Goal: Task Accomplishment & Management: Complete application form

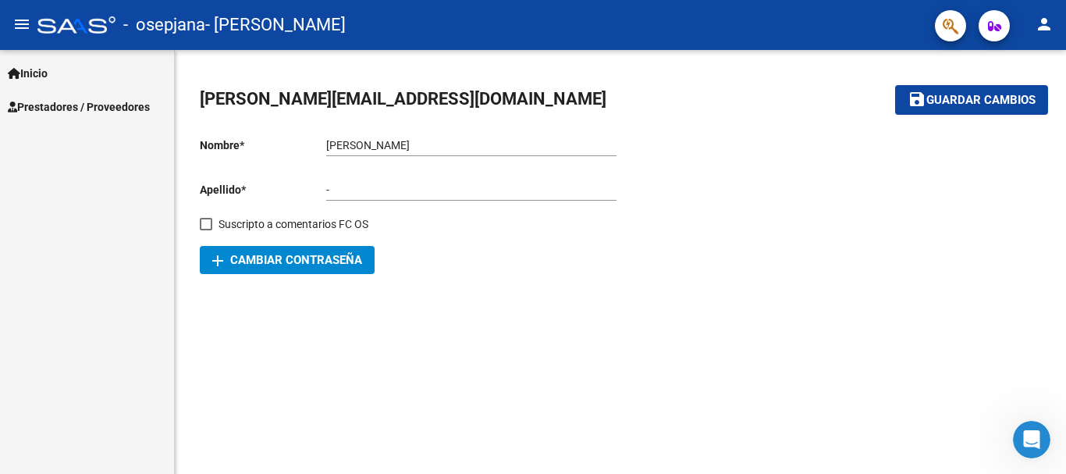
click at [123, 111] on span "Prestadores / Proveedores" at bounding box center [79, 106] width 142 height 17
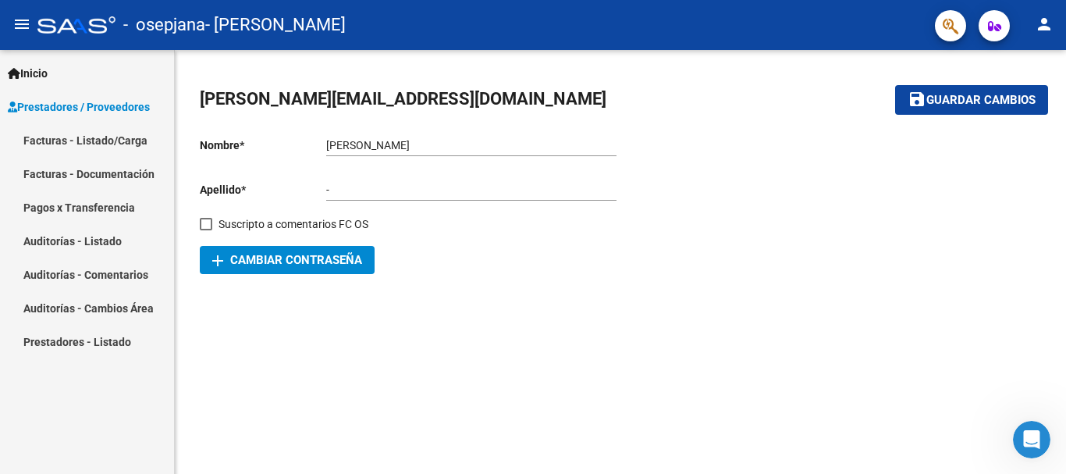
click at [115, 139] on link "Facturas - Listado/Carga" at bounding box center [87, 140] width 174 height 34
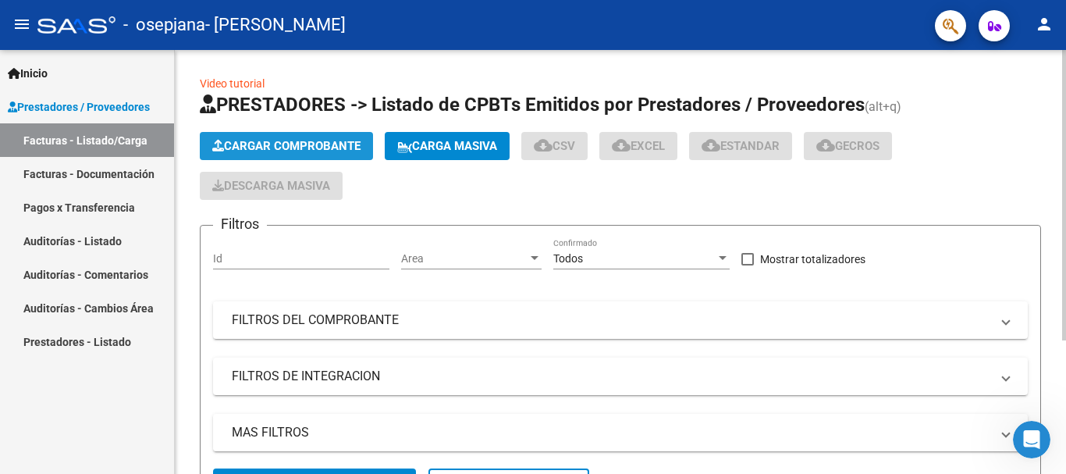
click at [272, 151] on span "Cargar Comprobante" at bounding box center [286, 146] width 148 height 14
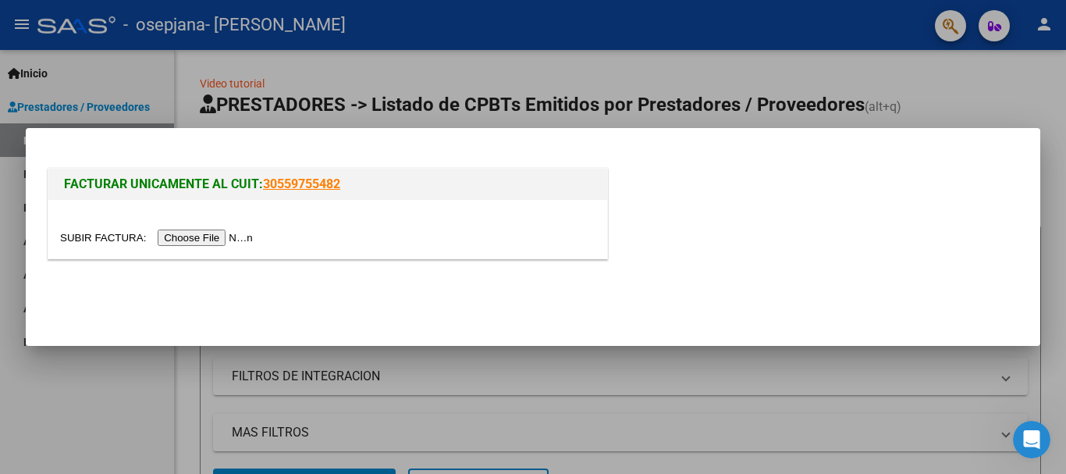
click at [237, 240] on input "file" at bounding box center [158, 237] width 197 height 16
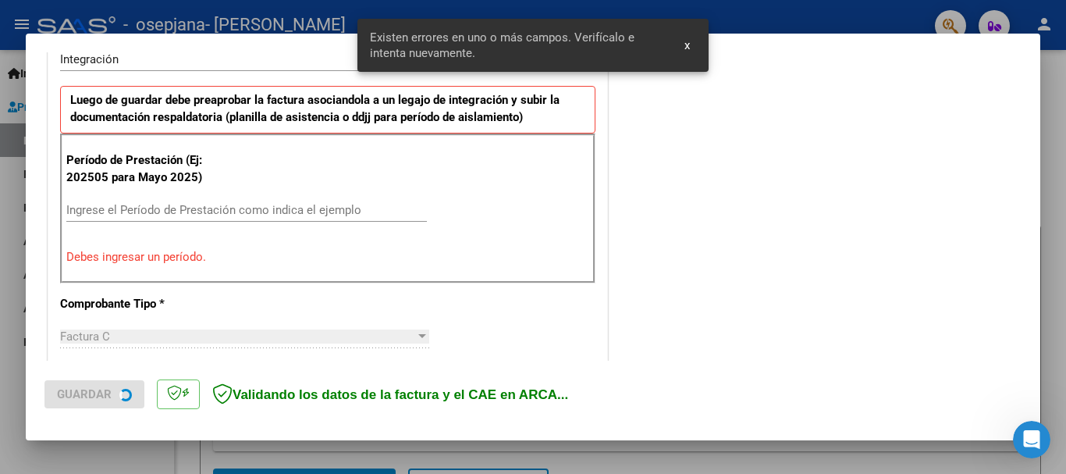
scroll to position [439, 0]
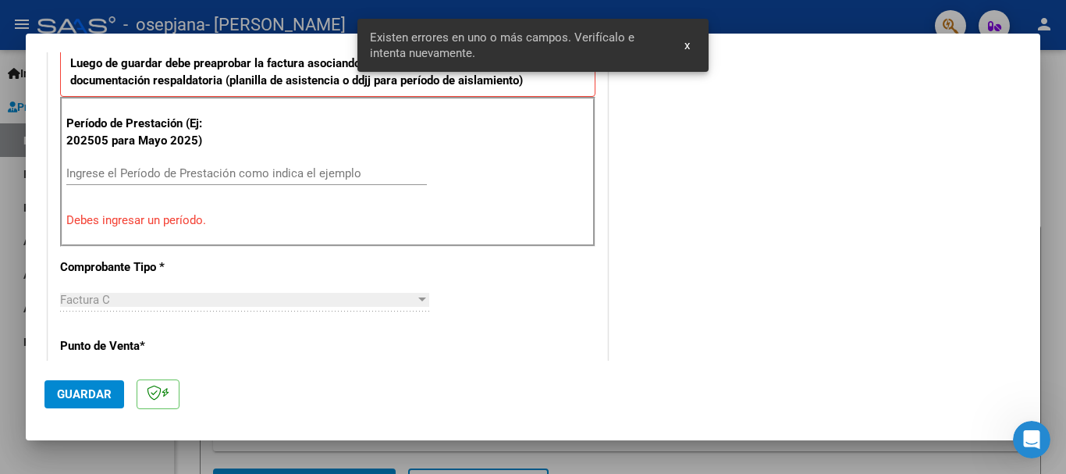
click at [261, 180] on div "Ingrese el Período de Prestación como indica el ejemplo" at bounding box center [246, 173] width 361 height 23
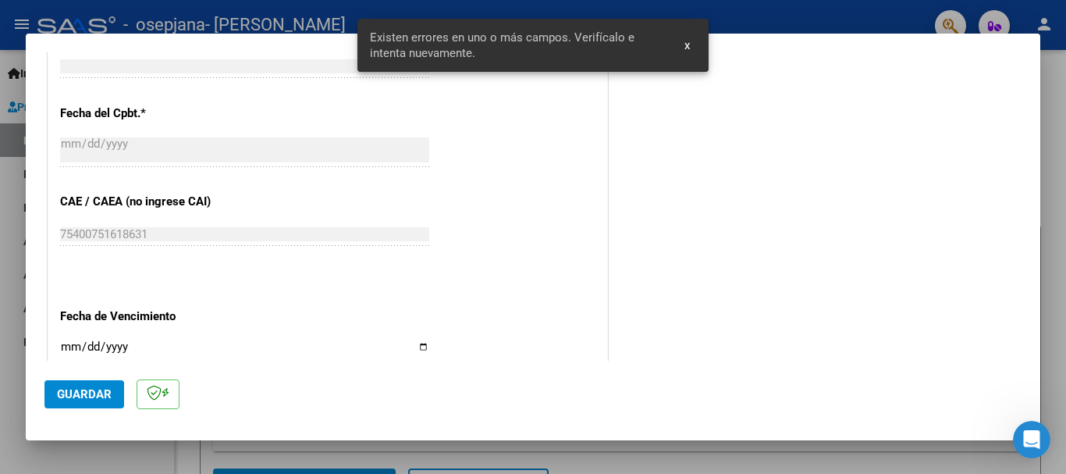
scroll to position [907, 0]
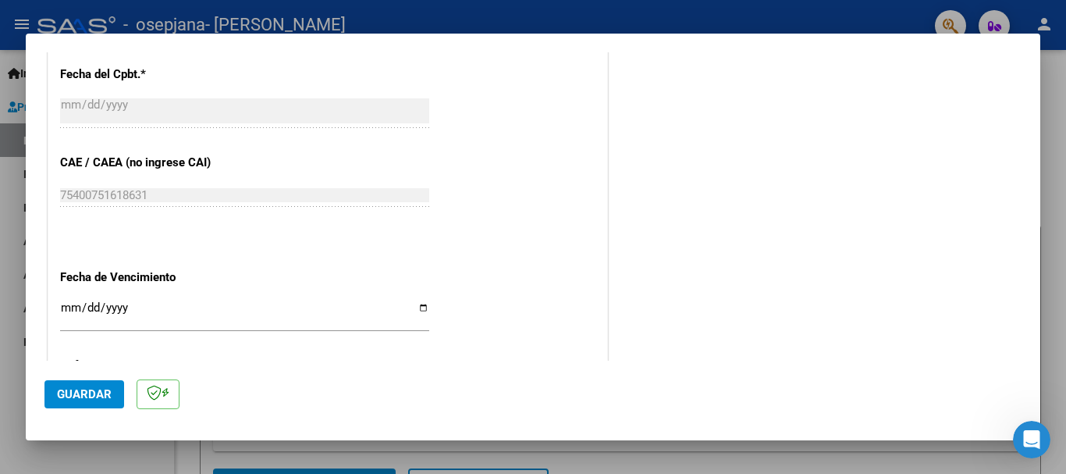
type input "202509"
click at [71, 307] on input "Ingresar la fecha" at bounding box center [244, 313] width 369 height 25
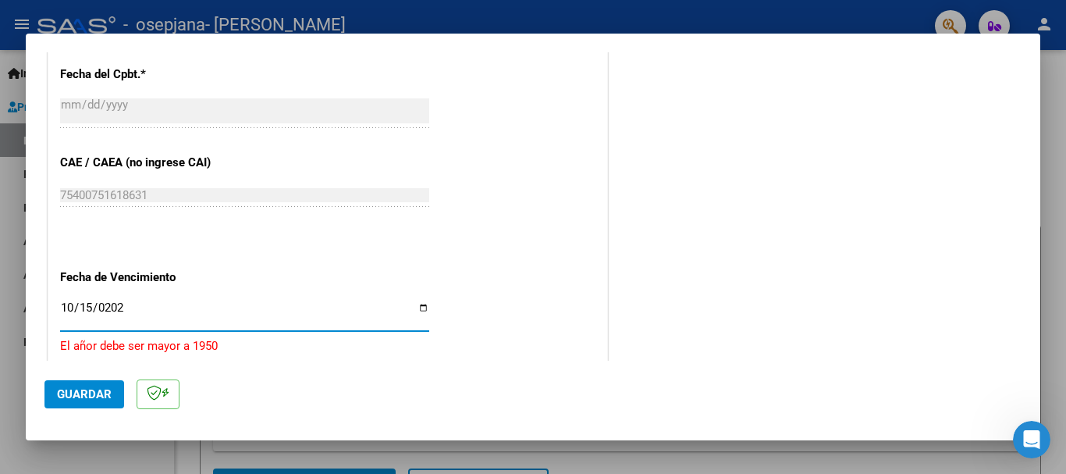
type input "2025-10-15"
click at [76, 388] on span "Guardar" at bounding box center [84, 394] width 55 height 14
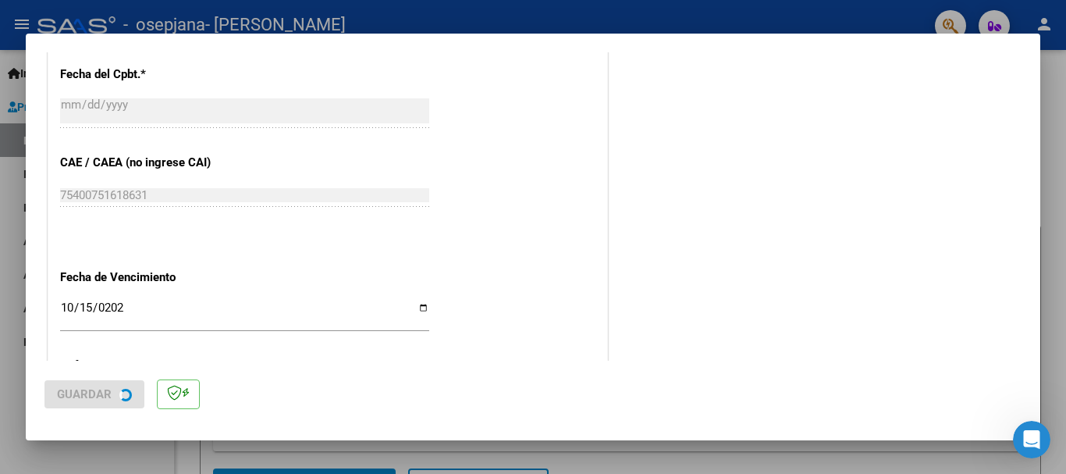
scroll to position [0, 0]
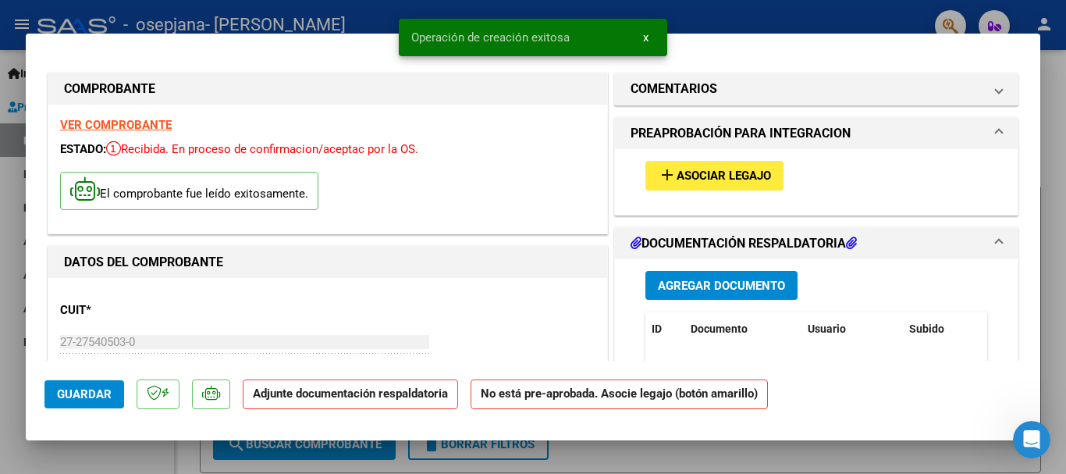
click at [712, 179] on span "Asociar Legajo" at bounding box center [724, 176] width 94 height 14
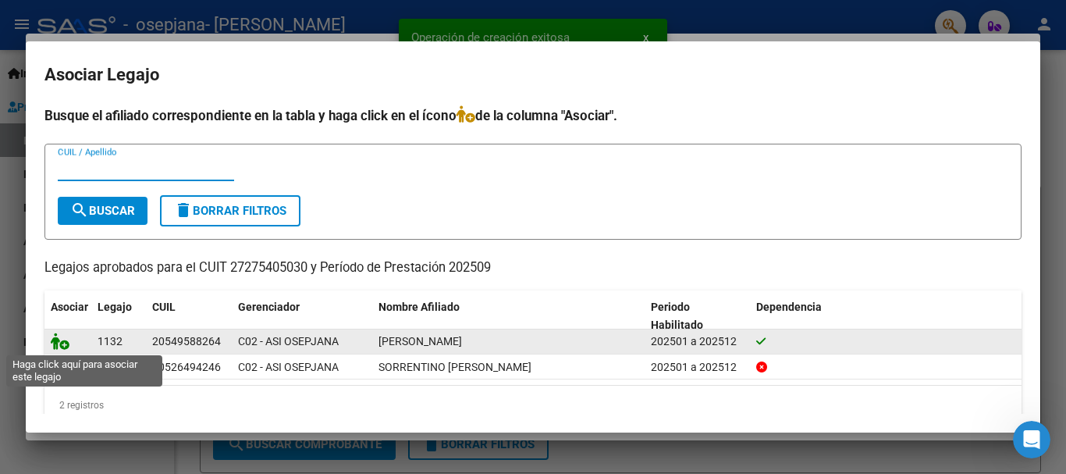
click at [62, 349] on icon at bounding box center [60, 340] width 19 height 17
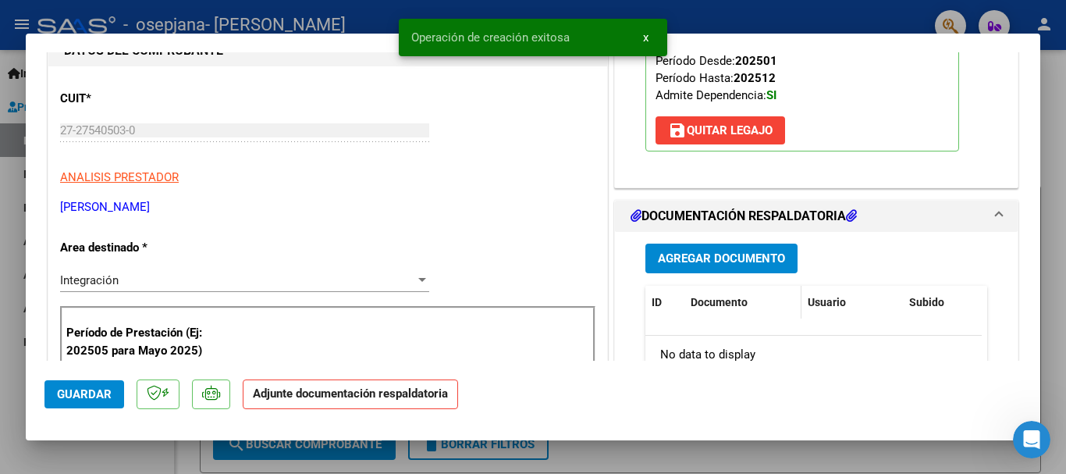
scroll to position [234, 0]
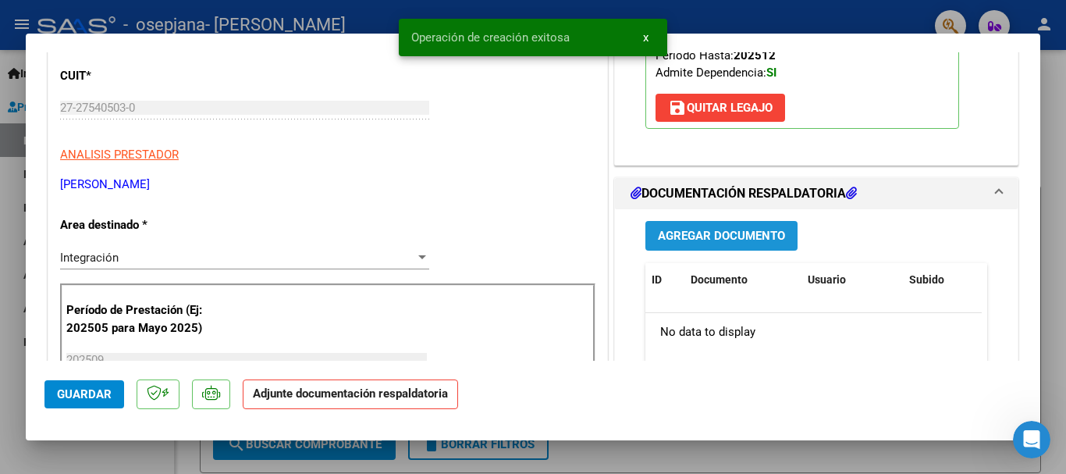
click at [750, 232] on span "Agregar Documento" at bounding box center [721, 236] width 127 height 14
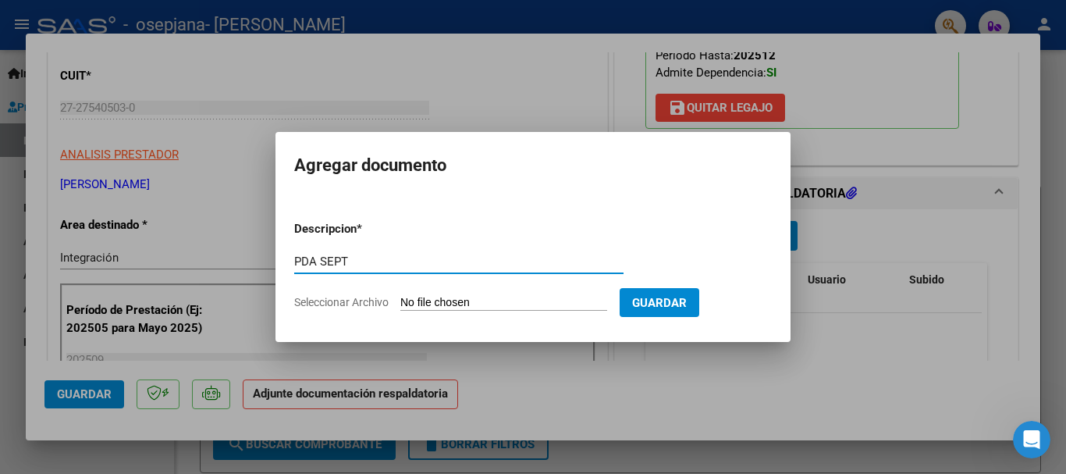
type input "PDA SEPT"
click at [519, 299] on input "Seleccionar Archivo" at bounding box center [503, 303] width 207 height 15
type input "C:\fakepath\Documento 10 (4).pdf"
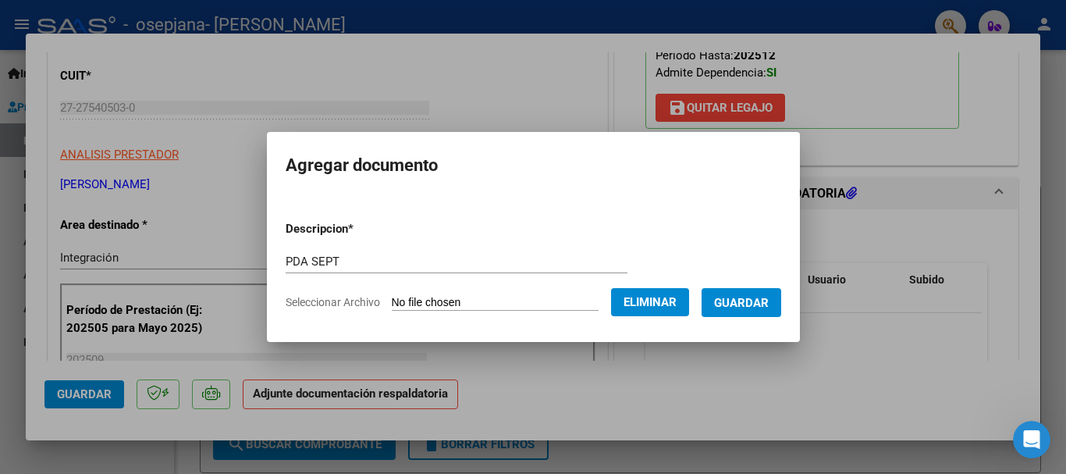
click at [763, 304] on span "Guardar" at bounding box center [741, 303] width 55 height 14
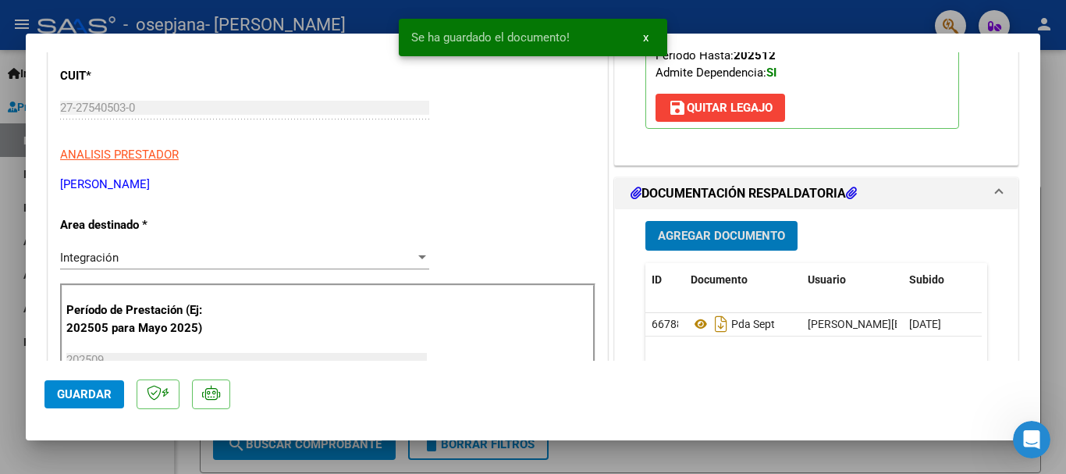
click at [85, 390] on span "Guardar" at bounding box center [84, 394] width 55 height 14
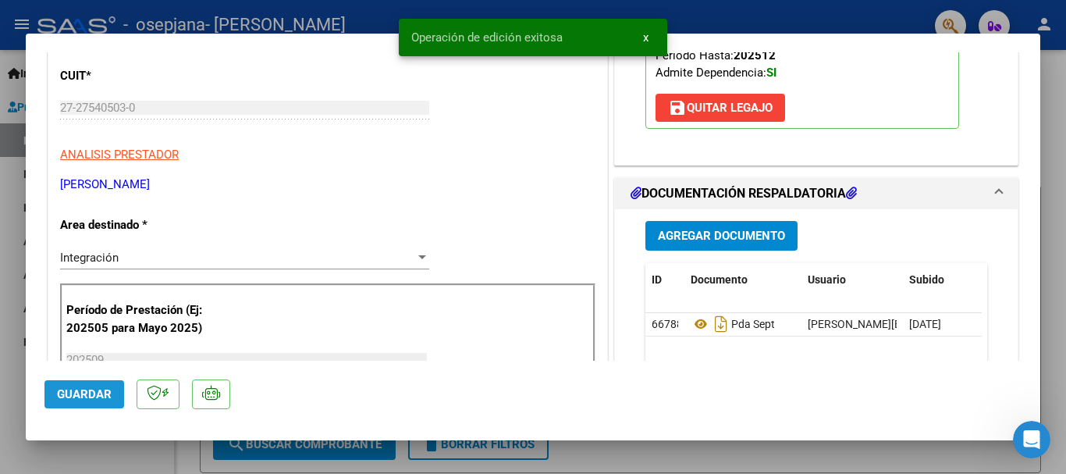
click at [85, 390] on span "Guardar" at bounding box center [84, 394] width 55 height 14
click at [0, 294] on div at bounding box center [533, 237] width 1066 height 474
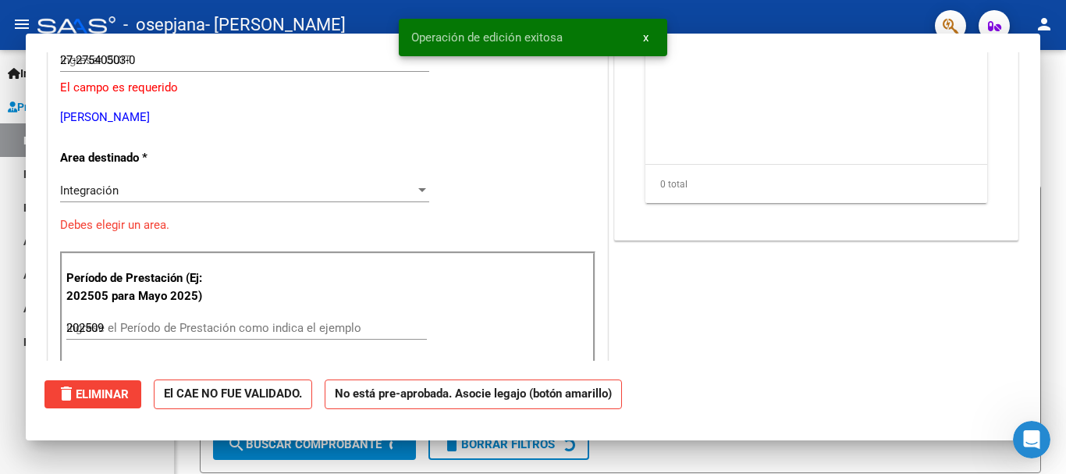
type input "$ 0,00"
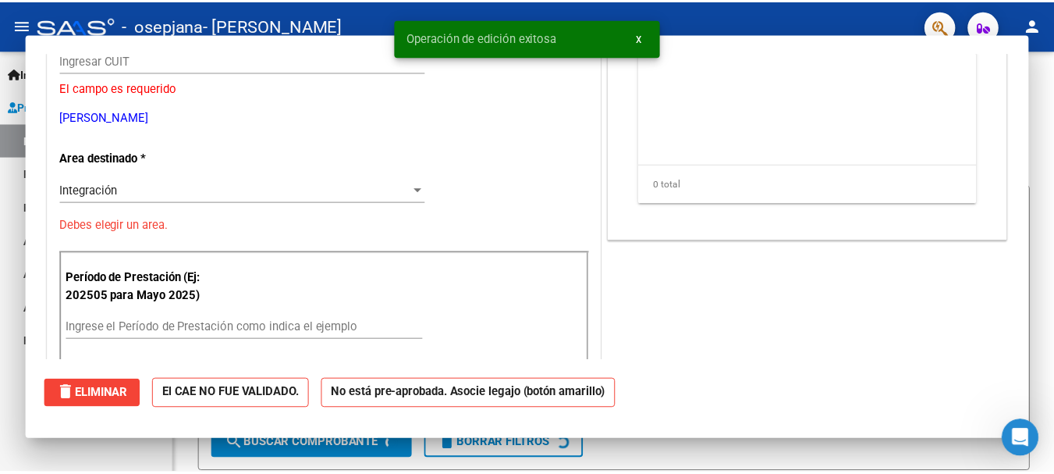
scroll to position [187, 0]
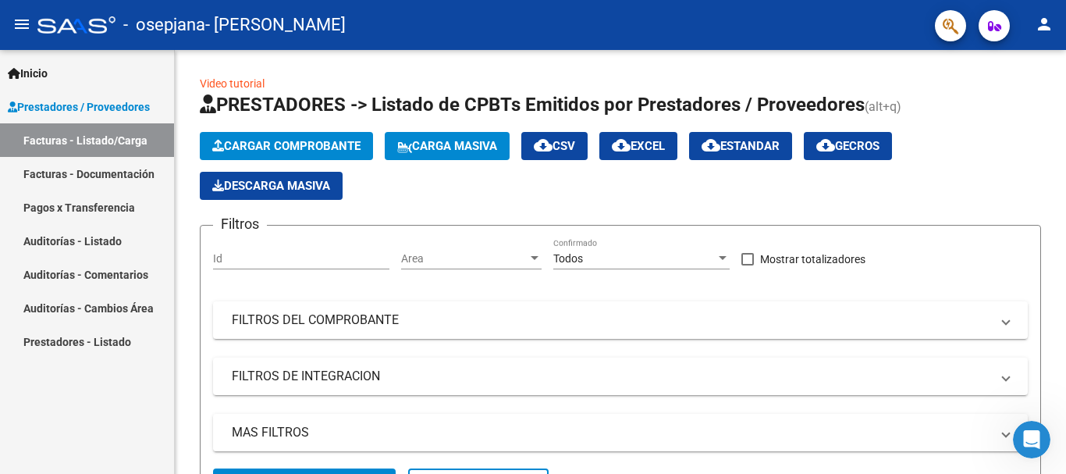
click at [1050, 19] on mat-icon "person" at bounding box center [1044, 24] width 19 height 19
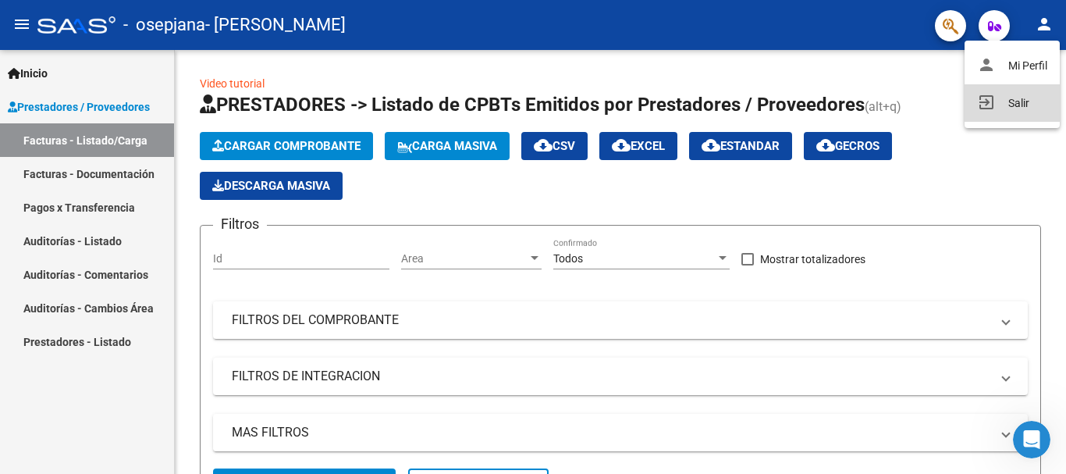
click at [993, 94] on button "exit_to_app Salir" at bounding box center [1012, 102] width 95 height 37
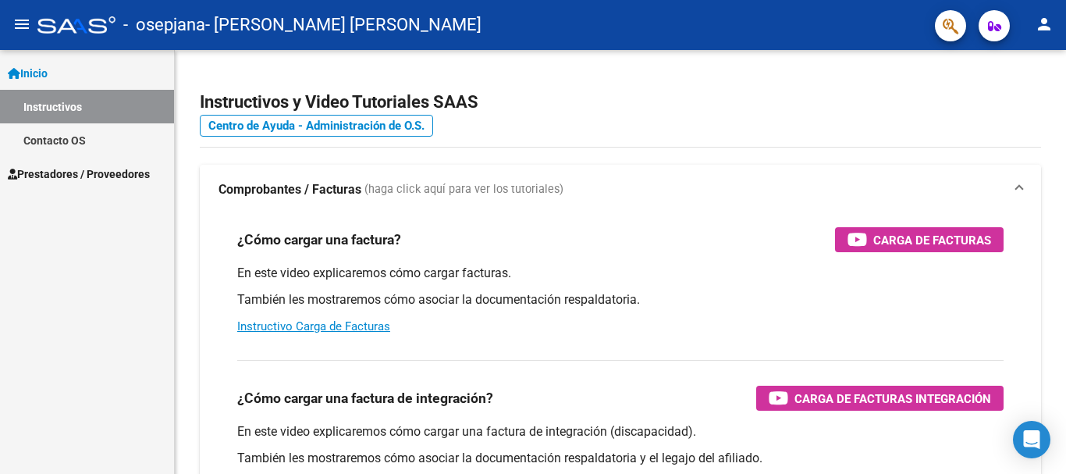
click at [117, 165] on span "Prestadores / Proveedores" at bounding box center [79, 173] width 142 height 17
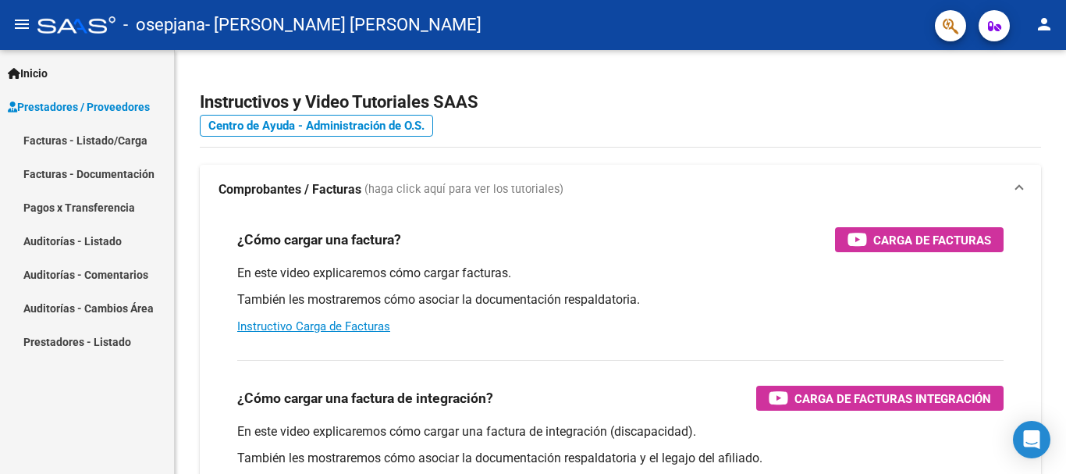
click at [109, 132] on link "Facturas - Listado/Carga" at bounding box center [87, 140] width 174 height 34
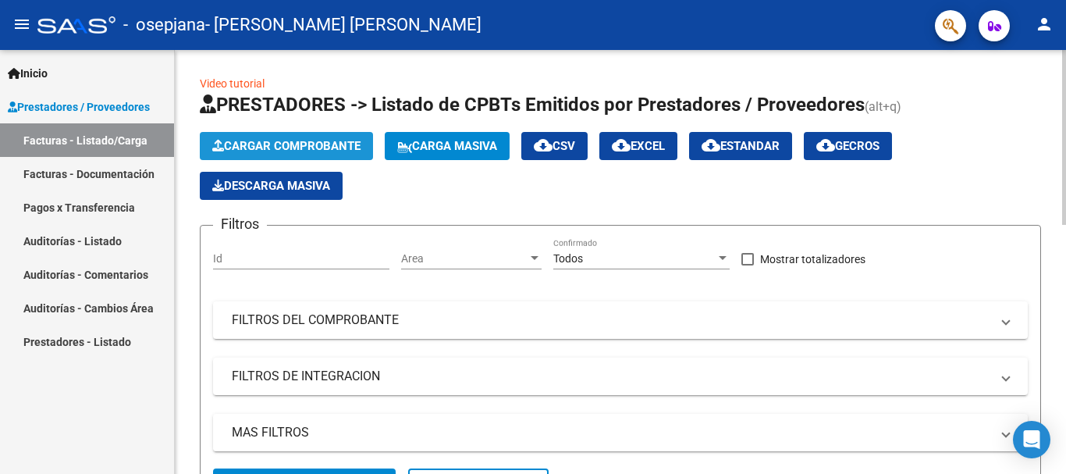
click at [268, 147] on span "Cargar Comprobante" at bounding box center [286, 146] width 148 height 14
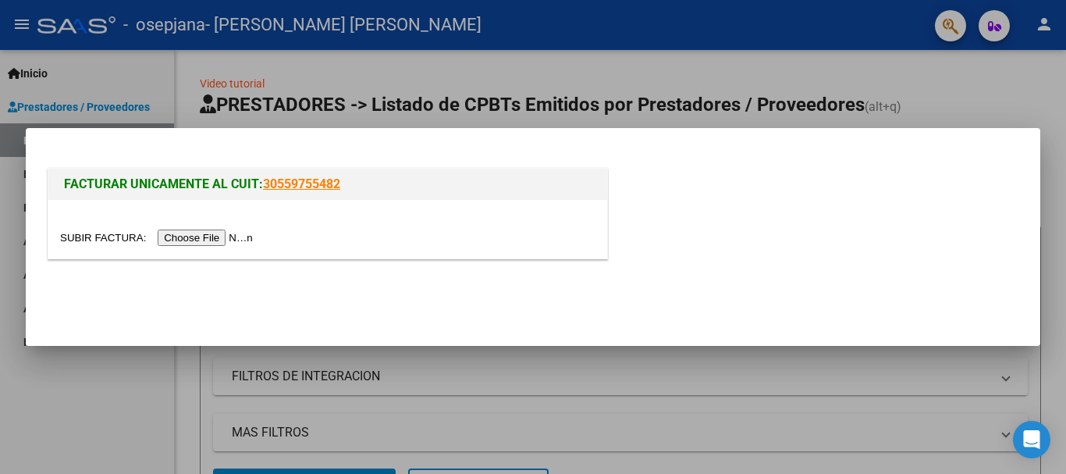
click at [208, 229] on div at bounding box center [327, 238] width 535 height 18
click at [204, 241] on input "file" at bounding box center [158, 237] width 197 height 16
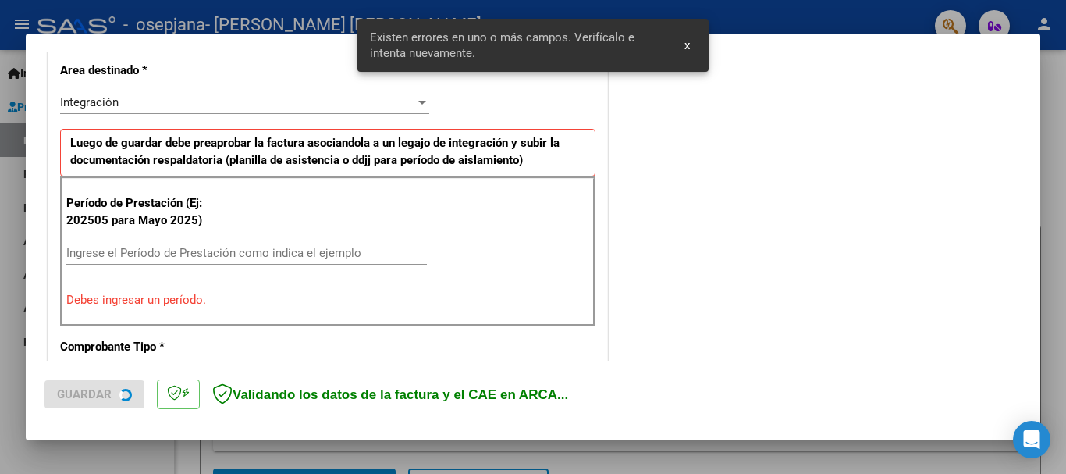
scroll to position [361, 0]
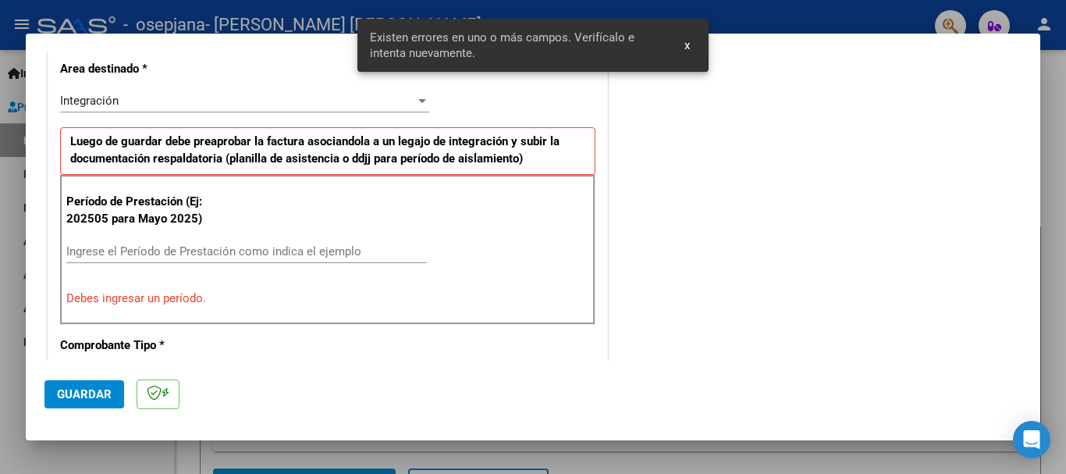
click at [320, 244] on input "Ingrese el Período de Prestación como indica el ejemplo" at bounding box center [246, 251] width 361 height 14
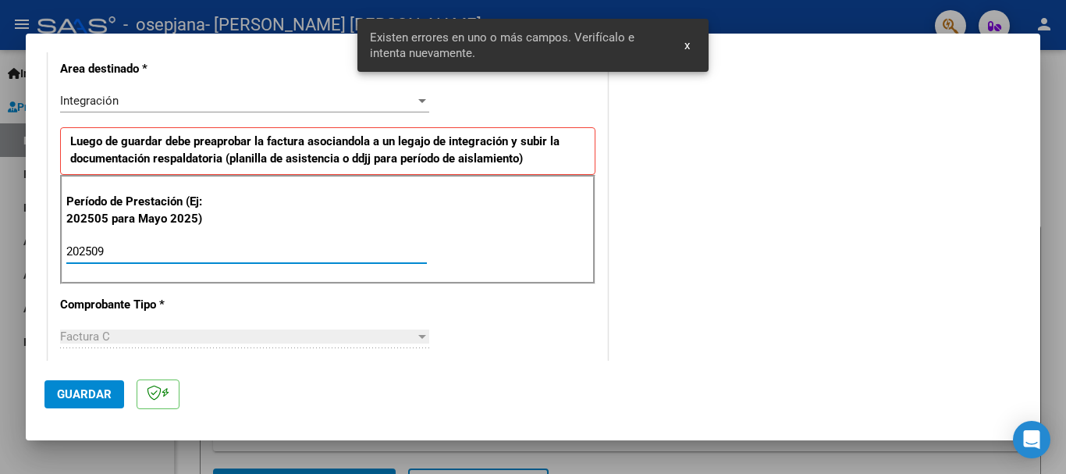
type input "202509"
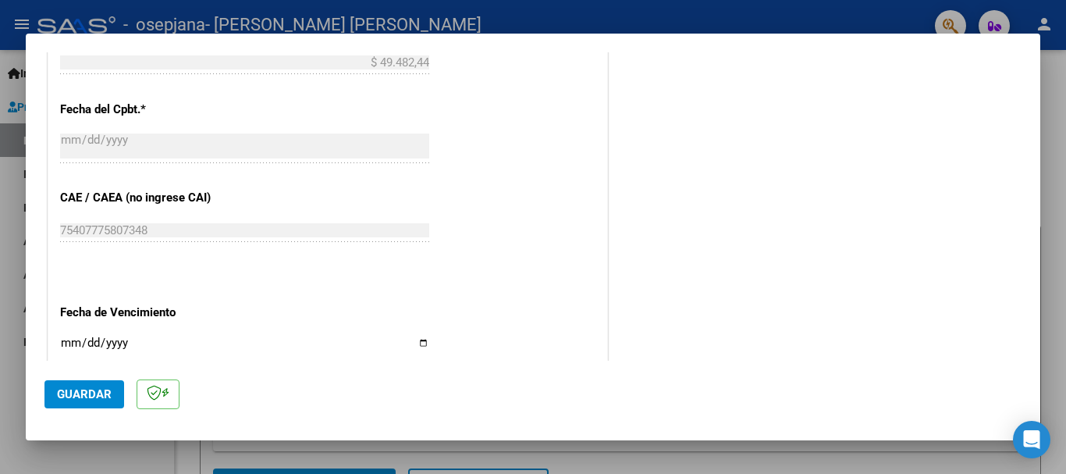
scroll to position [907, 0]
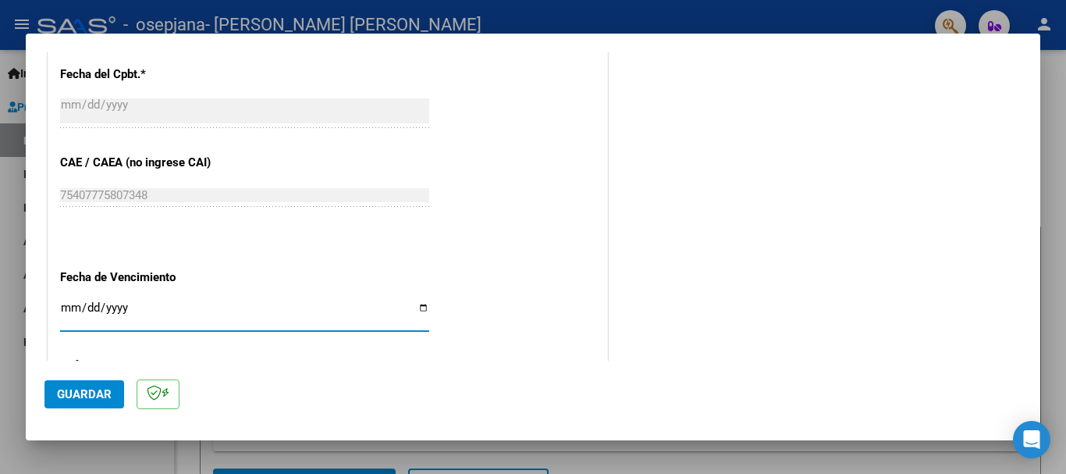
click at [66, 312] on input "Ingresar la fecha" at bounding box center [244, 313] width 369 height 25
type input "[DATE]"
click at [80, 408] on mat-dialog-actions "Guardar" at bounding box center [532, 392] width 977 height 62
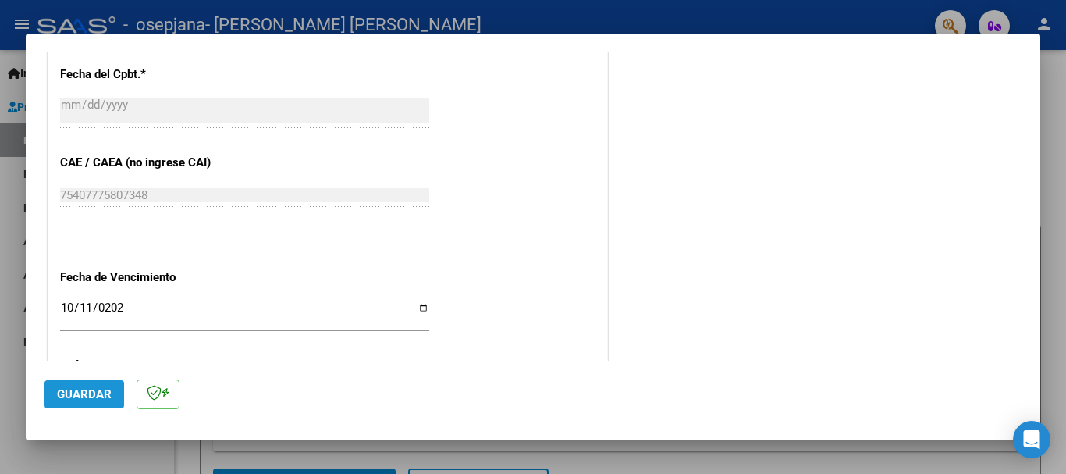
click at [83, 400] on span "Guardar" at bounding box center [84, 394] width 55 height 14
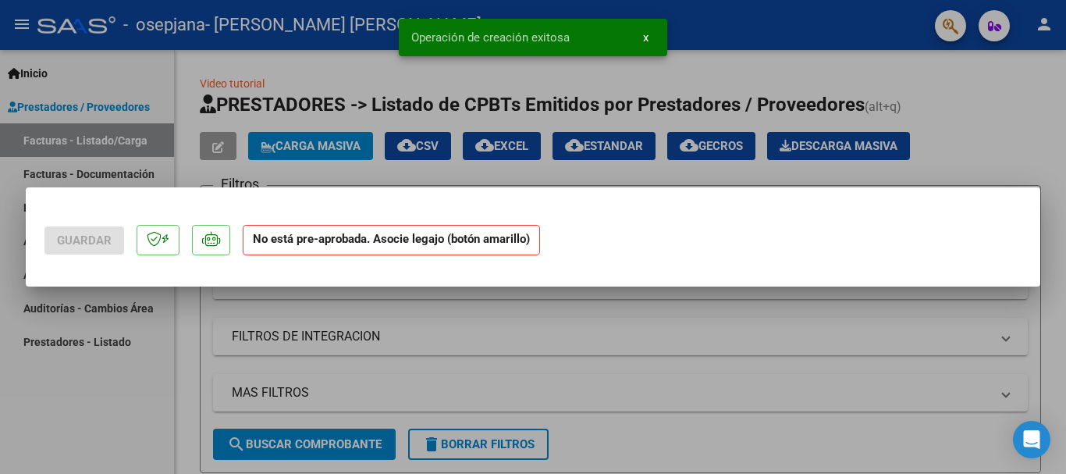
scroll to position [0, 0]
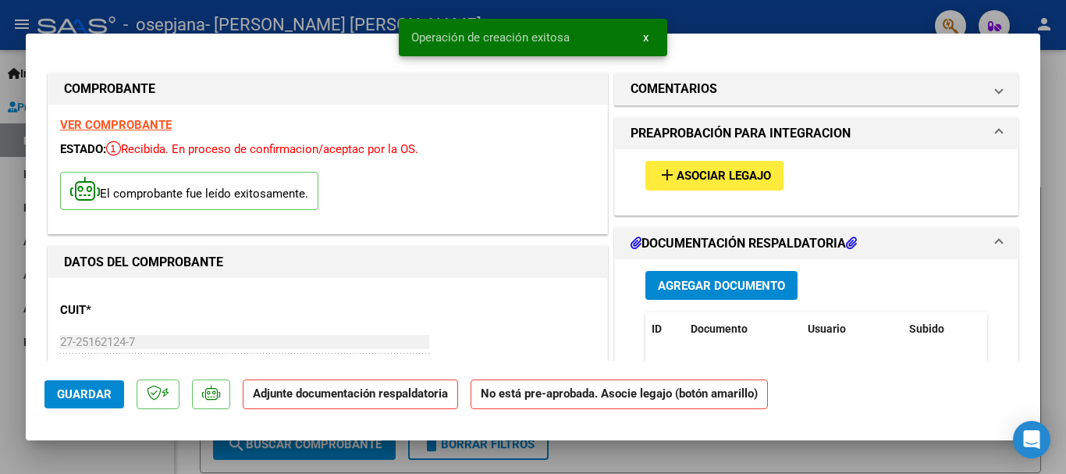
click at [716, 190] on button "add Asociar Legajo" at bounding box center [714, 175] width 138 height 29
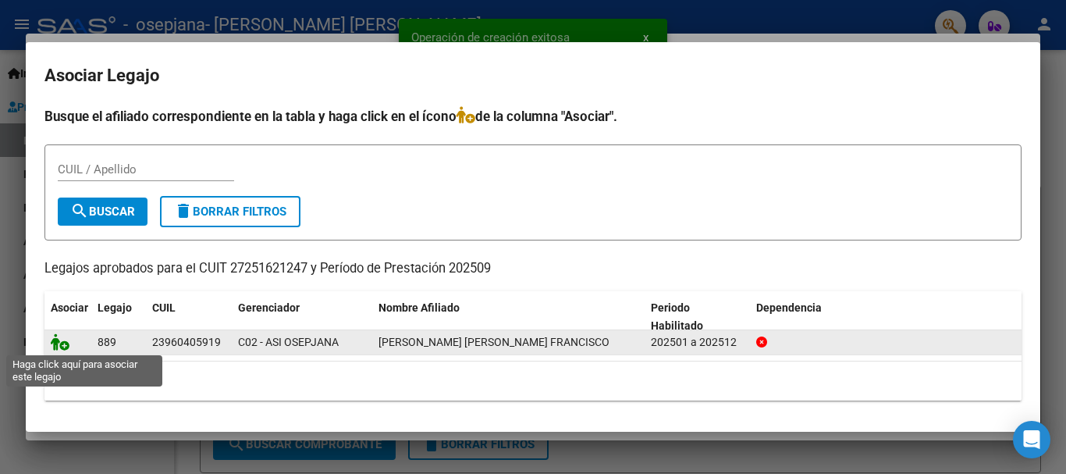
click at [58, 345] on icon at bounding box center [60, 341] width 19 height 17
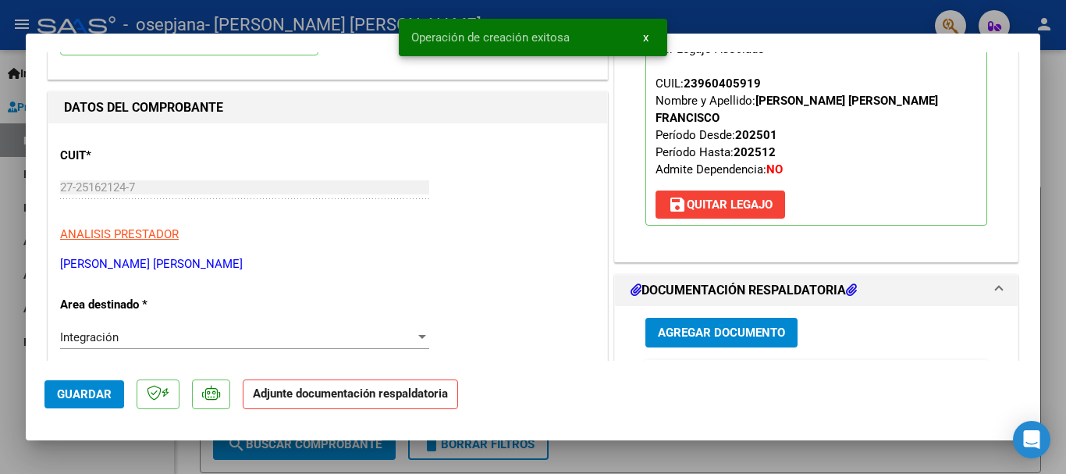
scroll to position [156, 0]
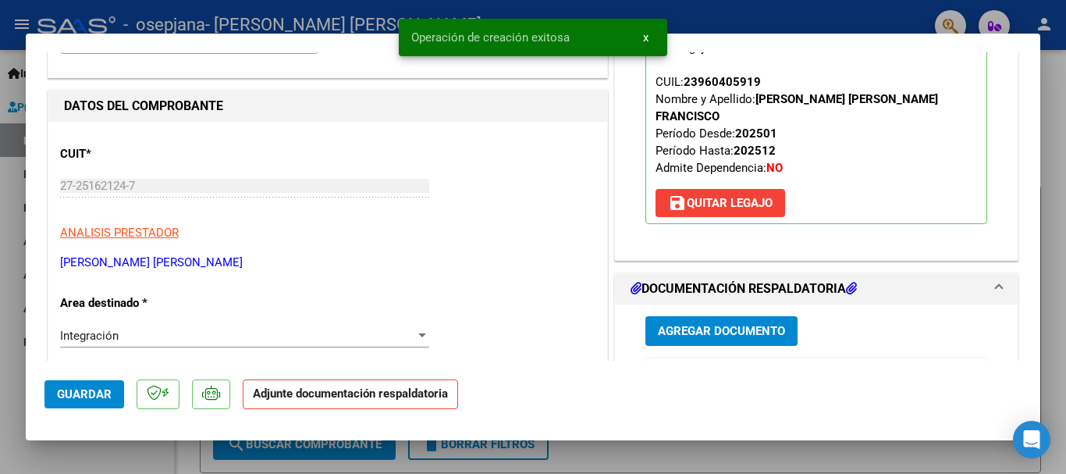
click at [729, 325] on span "Agregar Documento" at bounding box center [721, 332] width 127 height 14
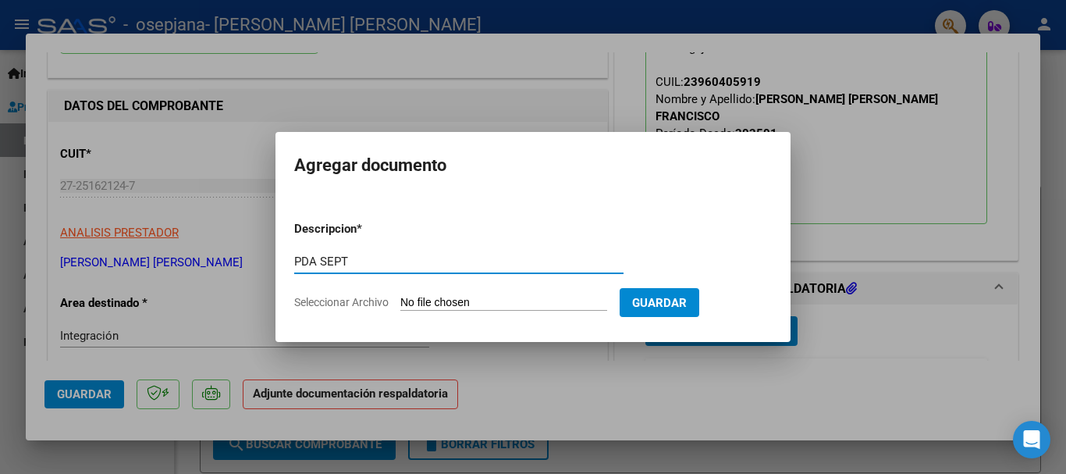
type input "PDA SEPT"
click at [519, 304] on input "Seleccionar Archivo" at bounding box center [503, 303] width 207 height 15
type input "C:\fakepath\Documento 75 (14).pdf"
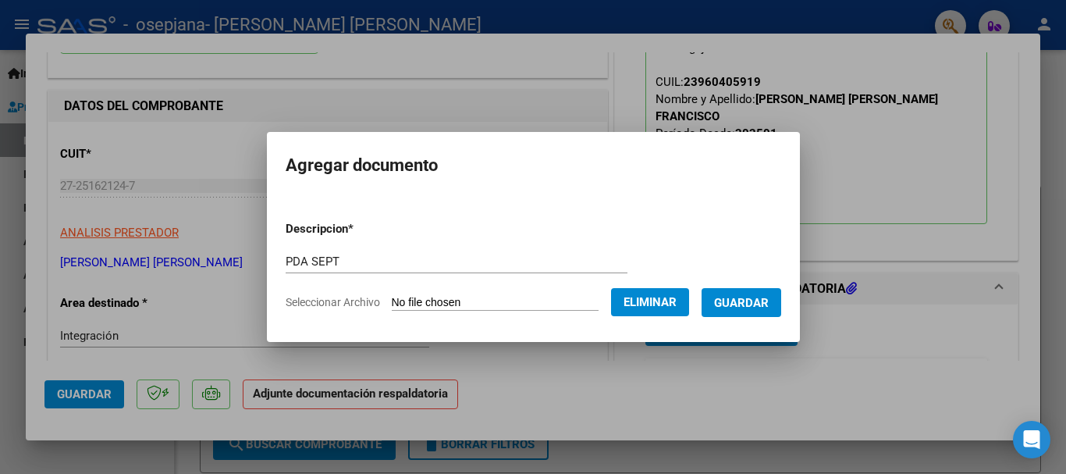
click at [758, 303] on span "Guardar" at bounding box center [741, 303] width 55 height 14
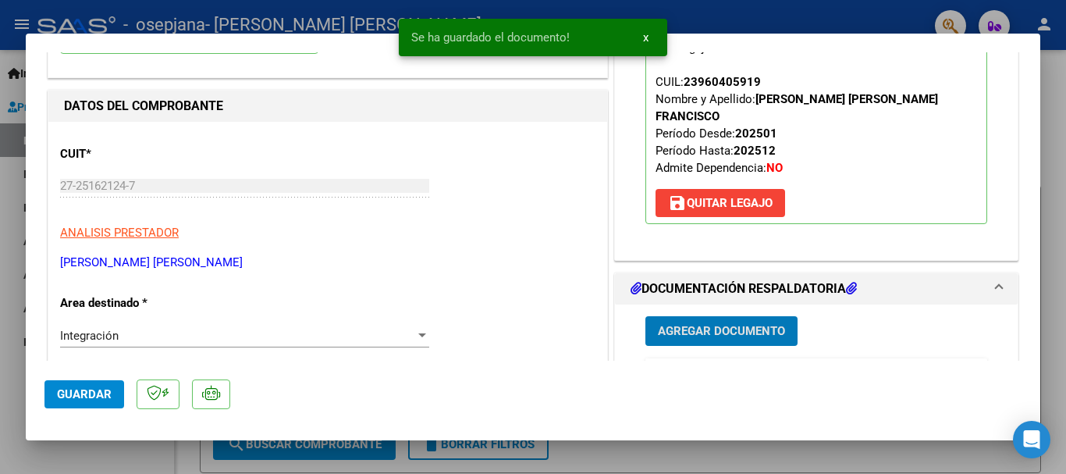
click at [73, 389] on span "Guardar" at bounding box center [84, 394] width 55 height 14
click at [75, 391] on span "Guardar" at bounding box center [84, 394] width 55 height 14
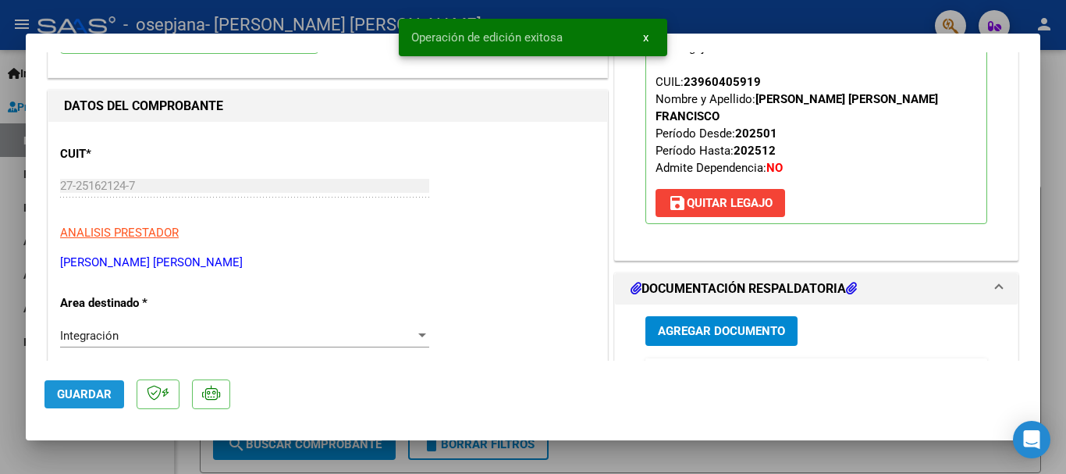
click at [75, 391] on span "Guardar" at bounding box center [84, 394] width 55 height 14
click at [0, 336] on div at bounding box center [533, 237] width 1066 height 474
type input "$ 0,00"
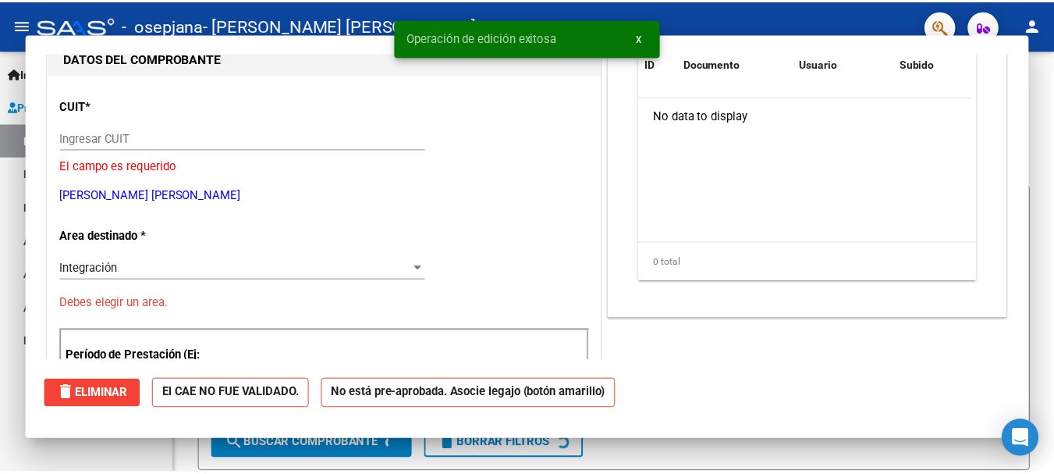
scroll to position [165, 0]
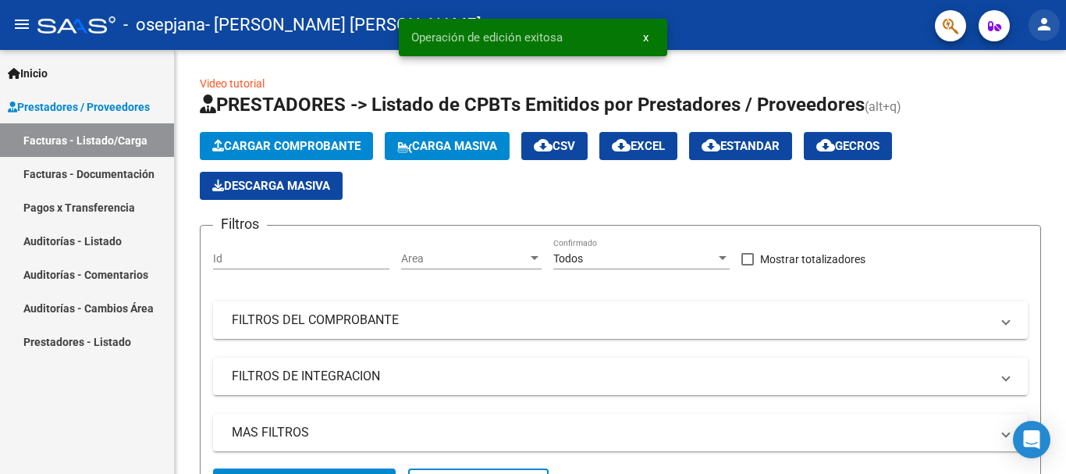
click at [1050, 34] on mat-icon "person" at bounding box center [1044, 24] width 19 height 19
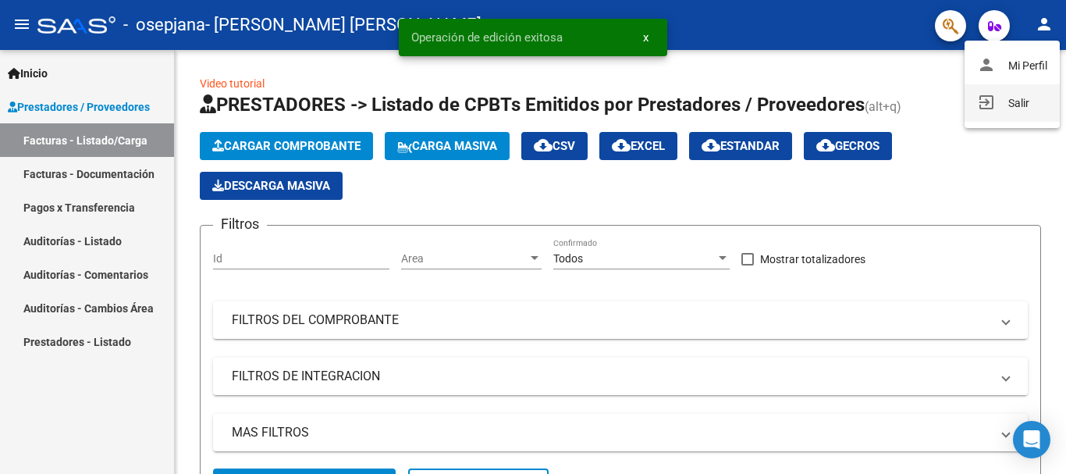
click at [1016, 105] on button "exit_to_app Salir" at bounding box center [1012, 102] width 95 height 37
